Goal: Use online tool/utility: Utilize a website feature to perform a specific function

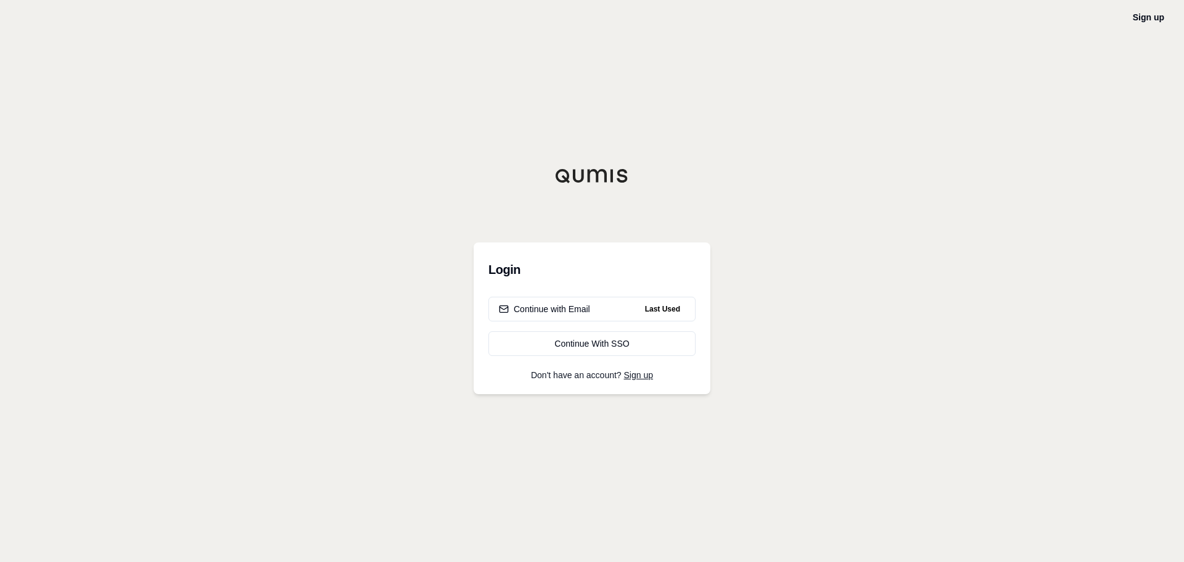
drag, startPoint x: 0, startPoint y: 0, endPoint x: 232, endPoint y: 26, distance: 233.3
click at [232, 26] on div "Sign up Login Continue with Email Last Used Continue With SSO Don't have an acc…" at bounding box center [592, 281] width 1184 height 562
drag, startPoint x: 454, startPoint y: 170, endPoint x: 379, endPoint y: 181, distance: 76.0
click at [379, 181] on div "Sign up Login Continue with Email Last Used Continue With SSO Don't have an acc…" at bounding box center [592, 281] width 1184 height 562
click at [590, 306] on button "Continue with Email Last Used" at bounding box center [591, 309] width 207 height 25
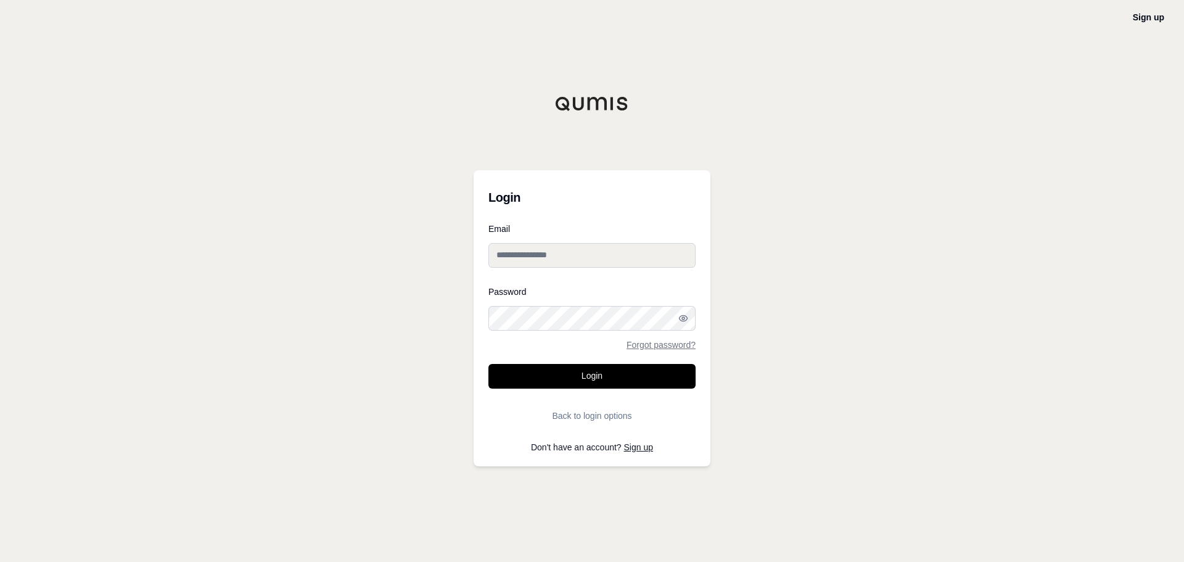
click at [596, 251] on input "Email" at bounding box center [591, 255] width 207 height 25
type input "**********"
click at [488, 364] on button "Login" at bounding box center [591, 376] width 207 height 25
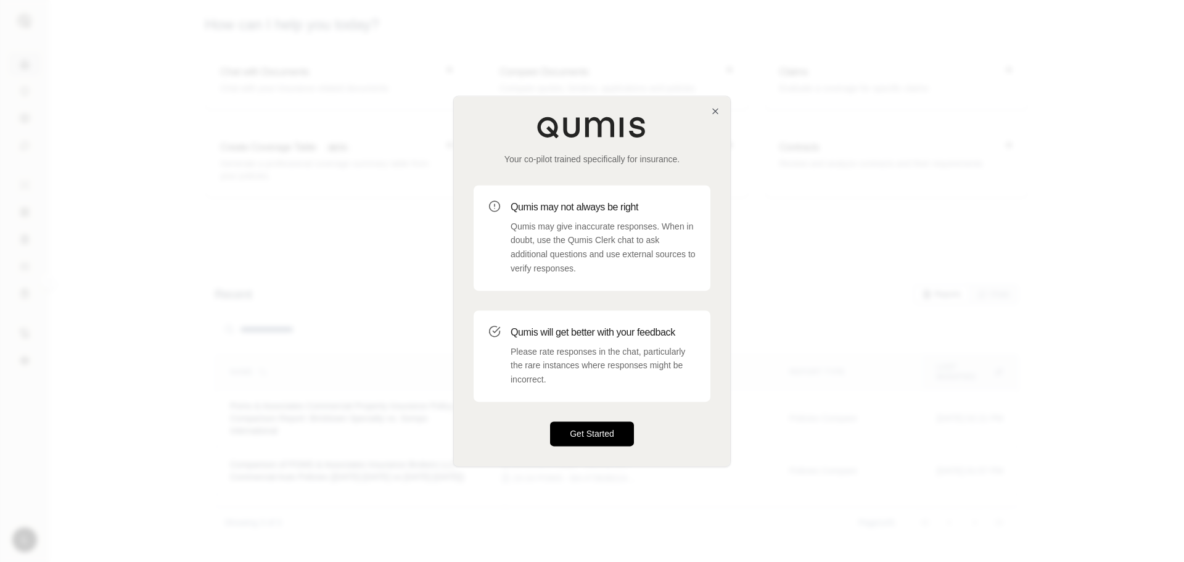
click at [617, 422] on button "Get Started" at bounding box center [592, 433] width 84 height 25
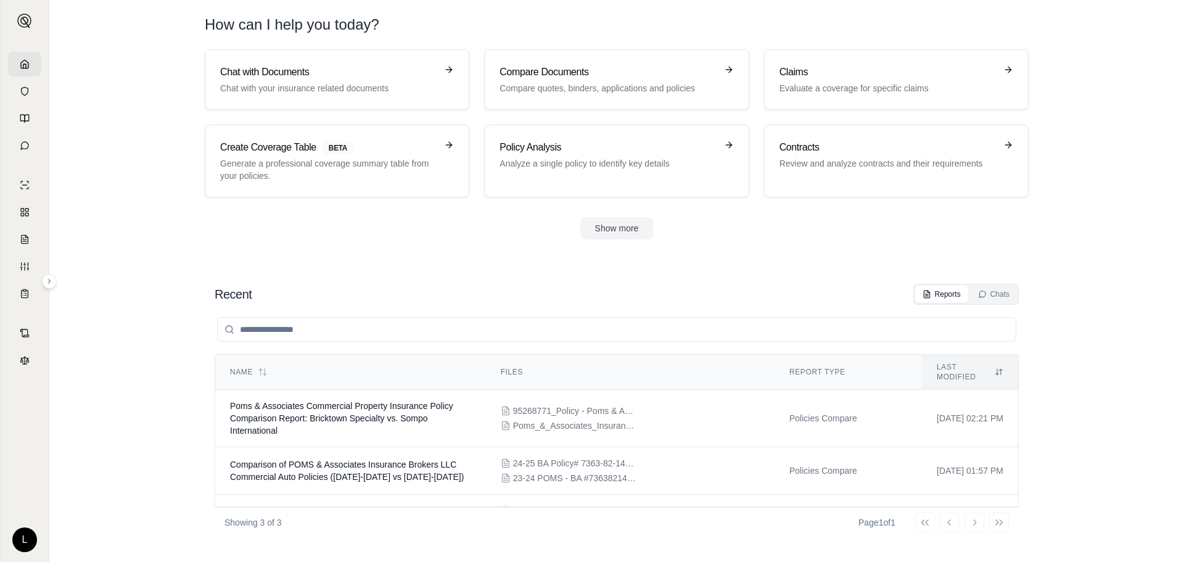
click at [0, 561] on nordpass-portal at bounding box center [0, 562] width 0 height 0
click at [20, 62] on icon at bounding box center [25, 64] width 10 height 10
click at [640, 180] on div "Policy Analysis Analyze a single policy to identify key details" at bounding box center [616, 161] width 234 height 42
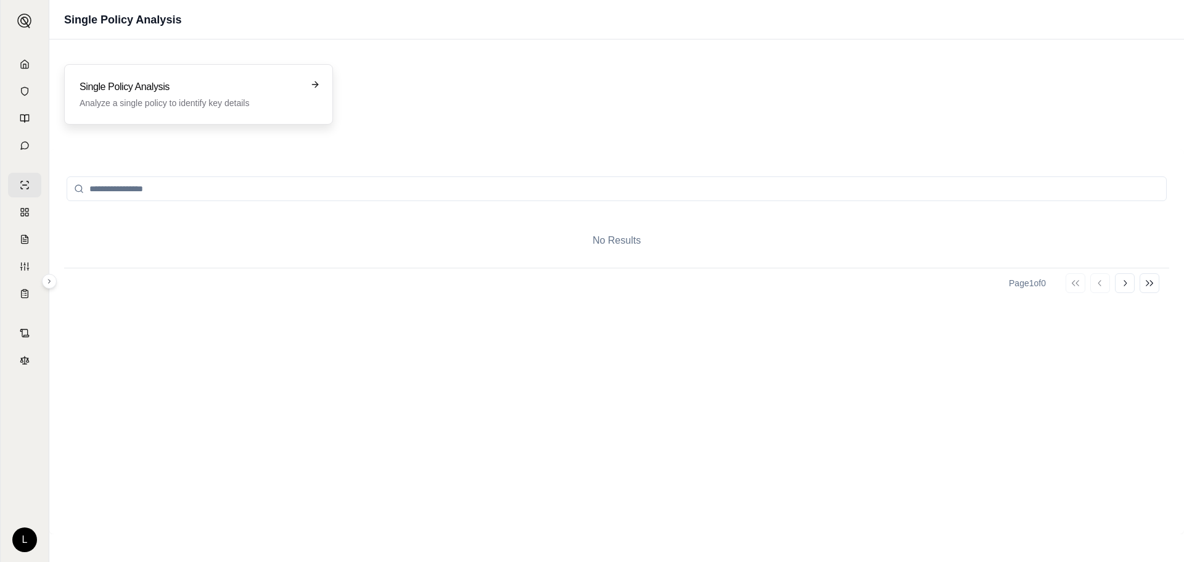
click at [269, 79] on div "Single Policy Analysis Analyze a single policy to identify key details" at bounding box center [198, 94] width 269 height 60
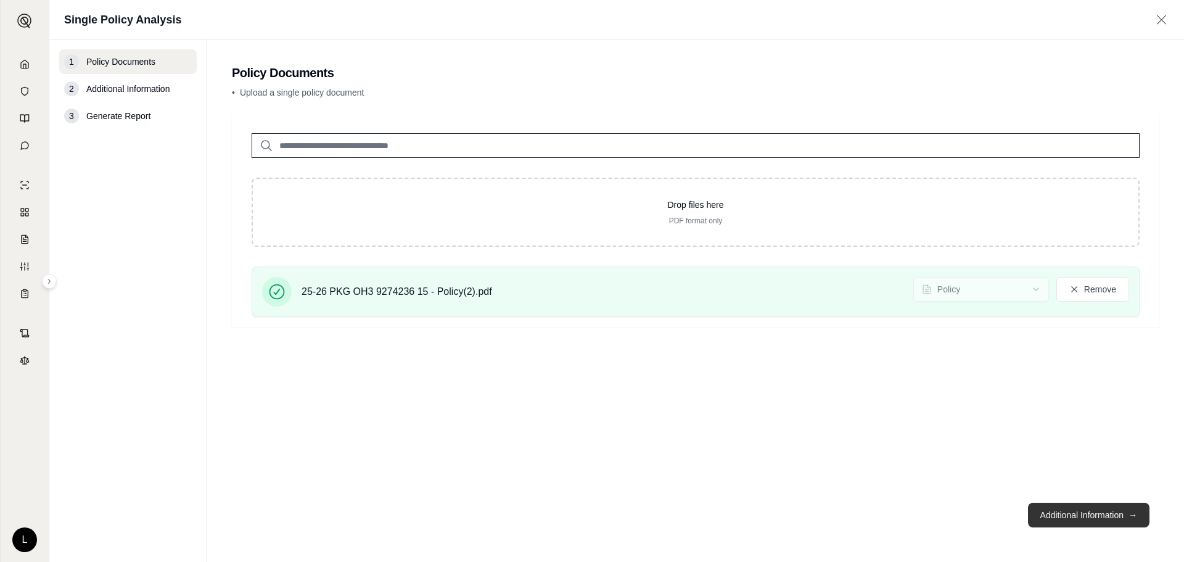
click at [1080, 516] on button "Additional Information →" at bounding box center [1088, 514] width 121 height 25
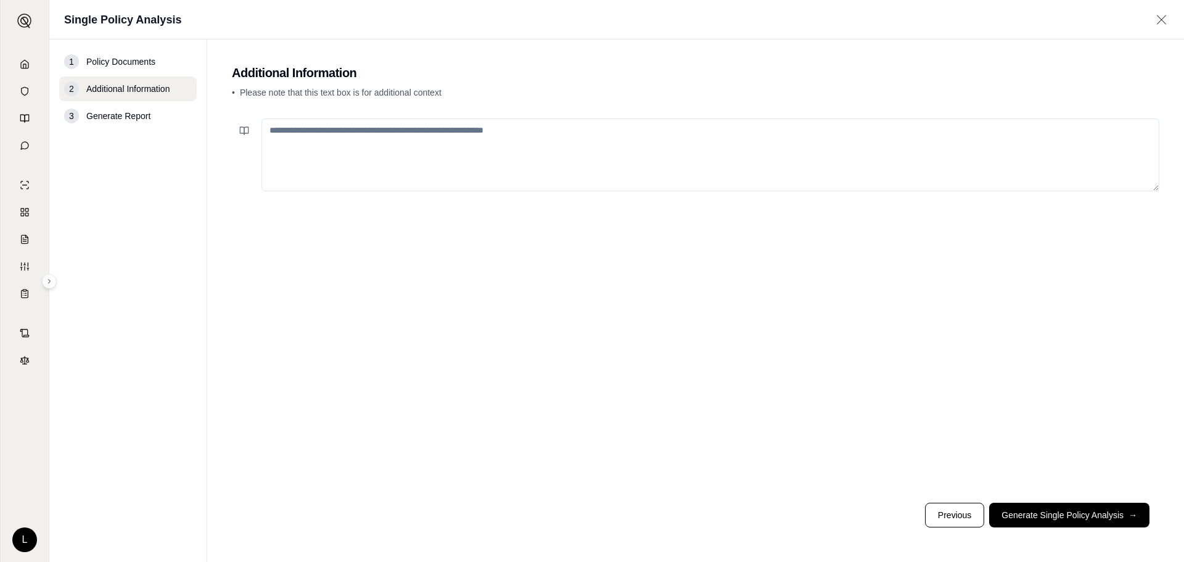
click at [394, 131] on textarea at bounding box center [710, 154] width 898 height 73
click at [1057, 511] on button "Generate Single Policy Analysis →" at bounding box center [1069, 514] width 160 height 25
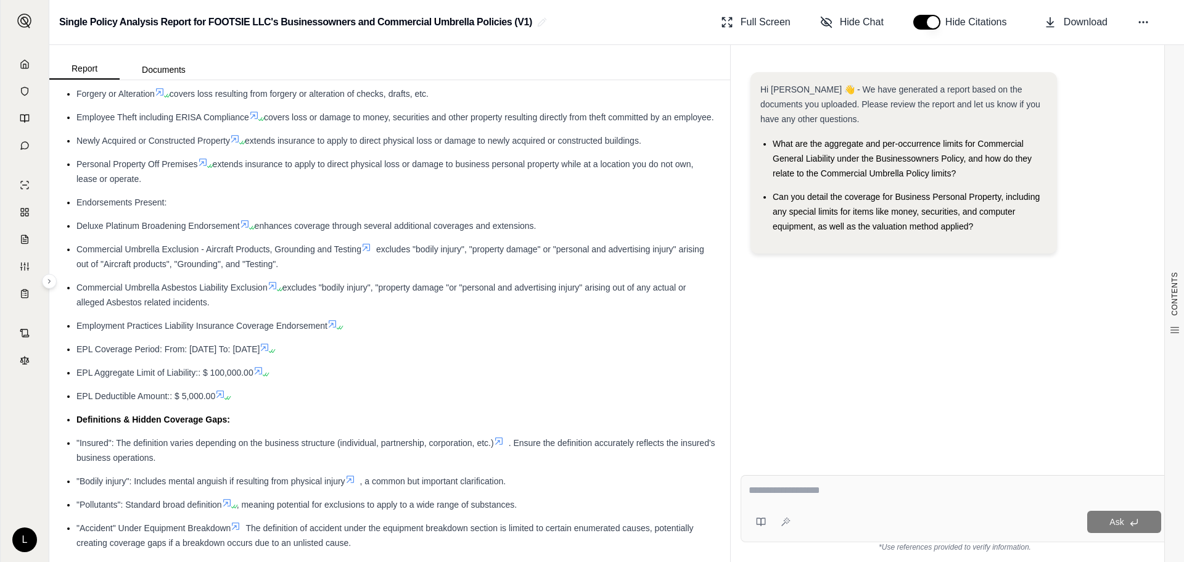
scroll to position [925, 0]
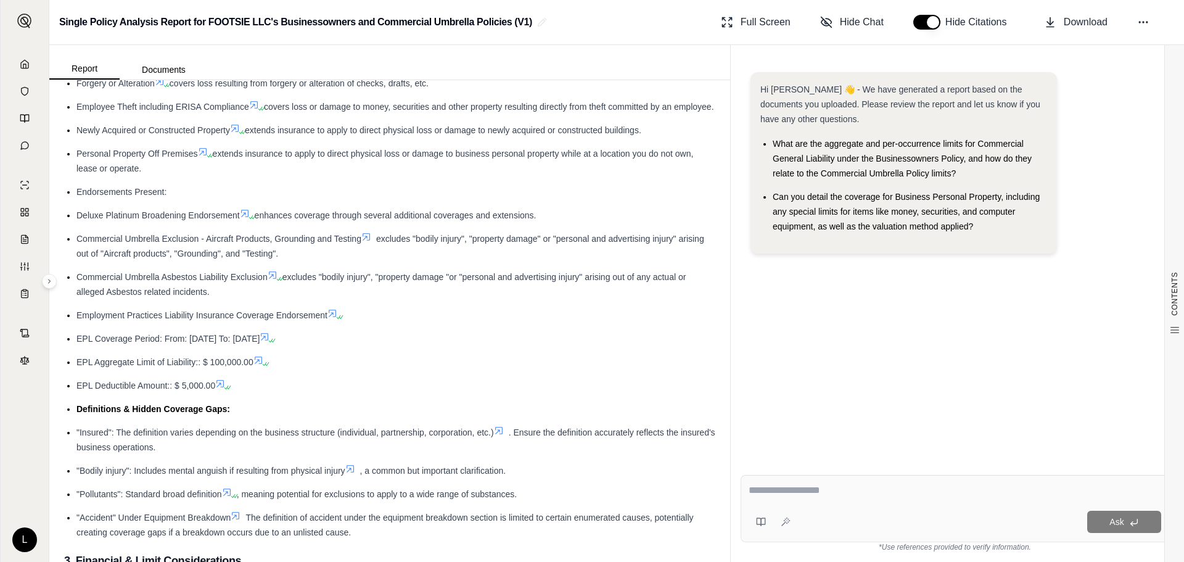
click at [916, 485] on textarea at bounding box center [954, 490] width 412 height 15
type textarea "**********"
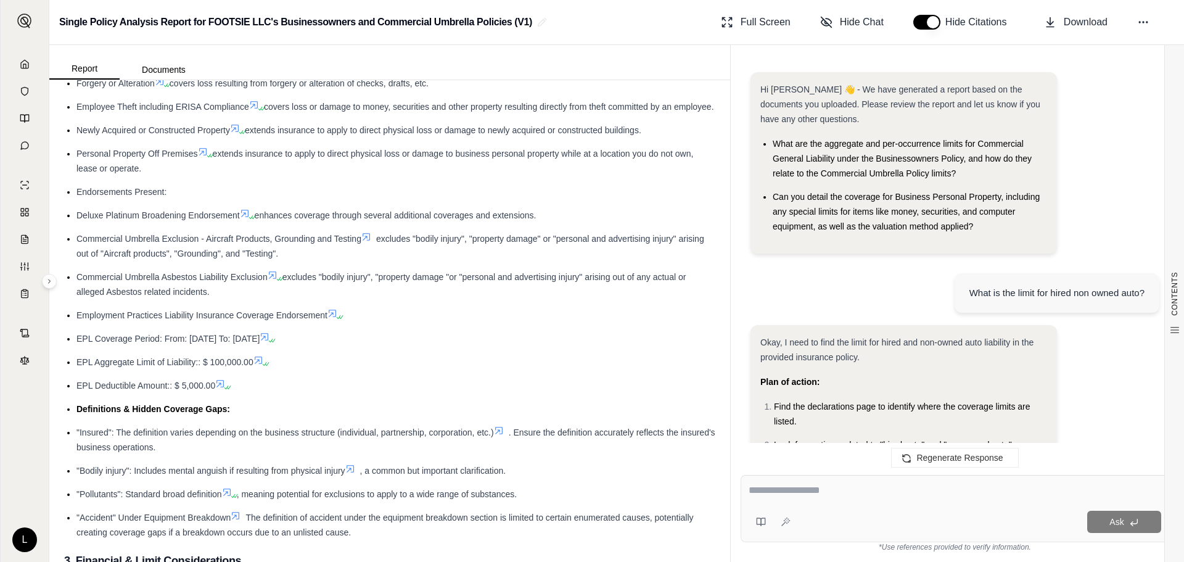
scroll to position [872, 0]
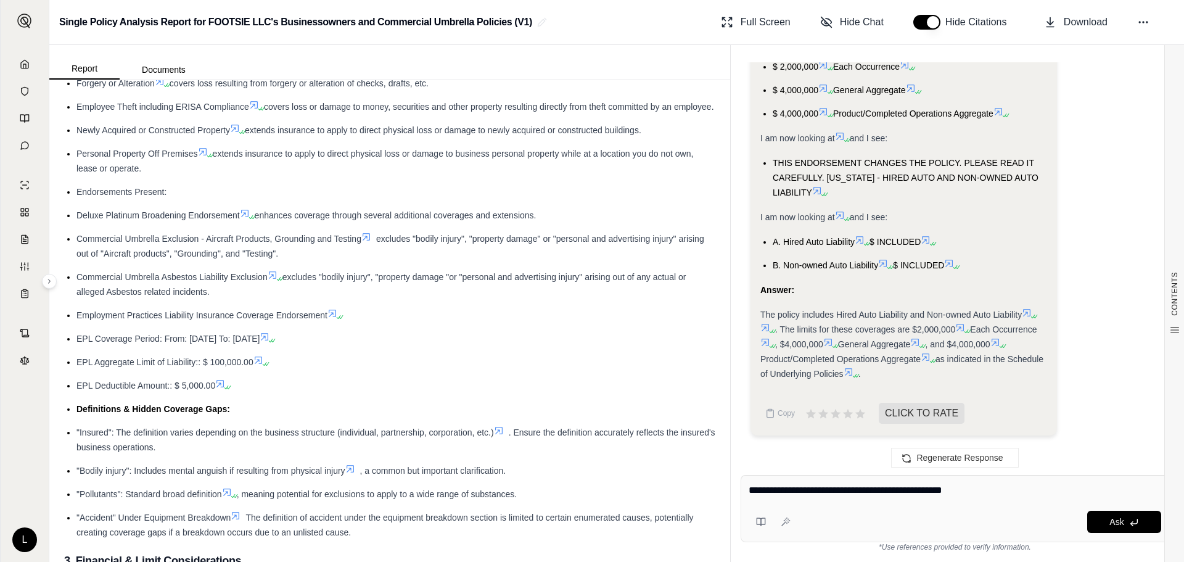
type textarea "**********"
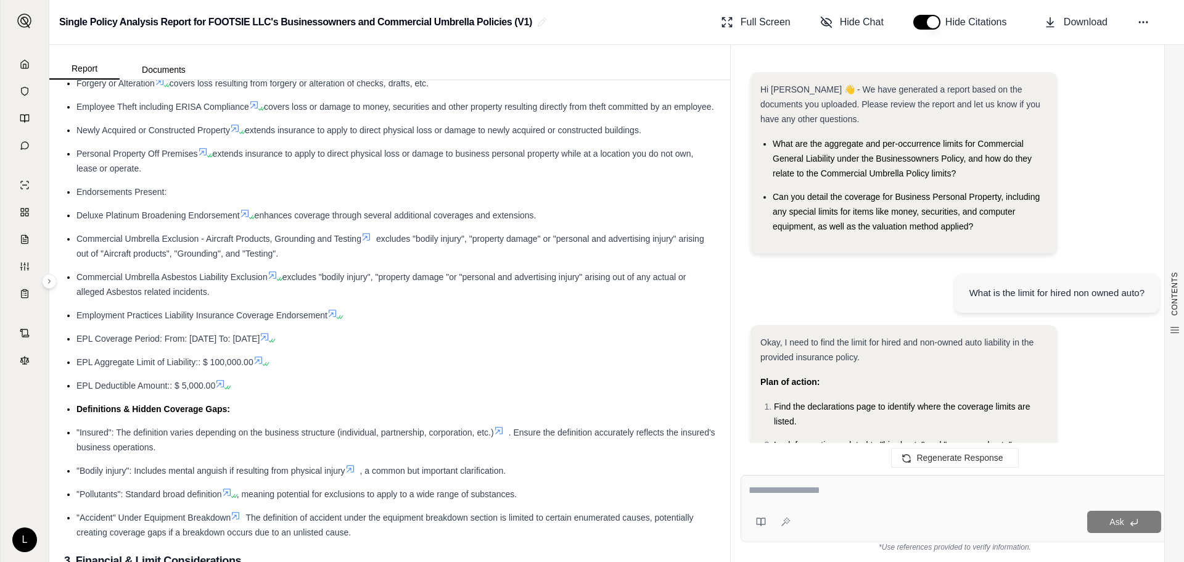
scroll to position [1464, 0]
